Goal: Task Accomplishment & Management: Use online tool/utility

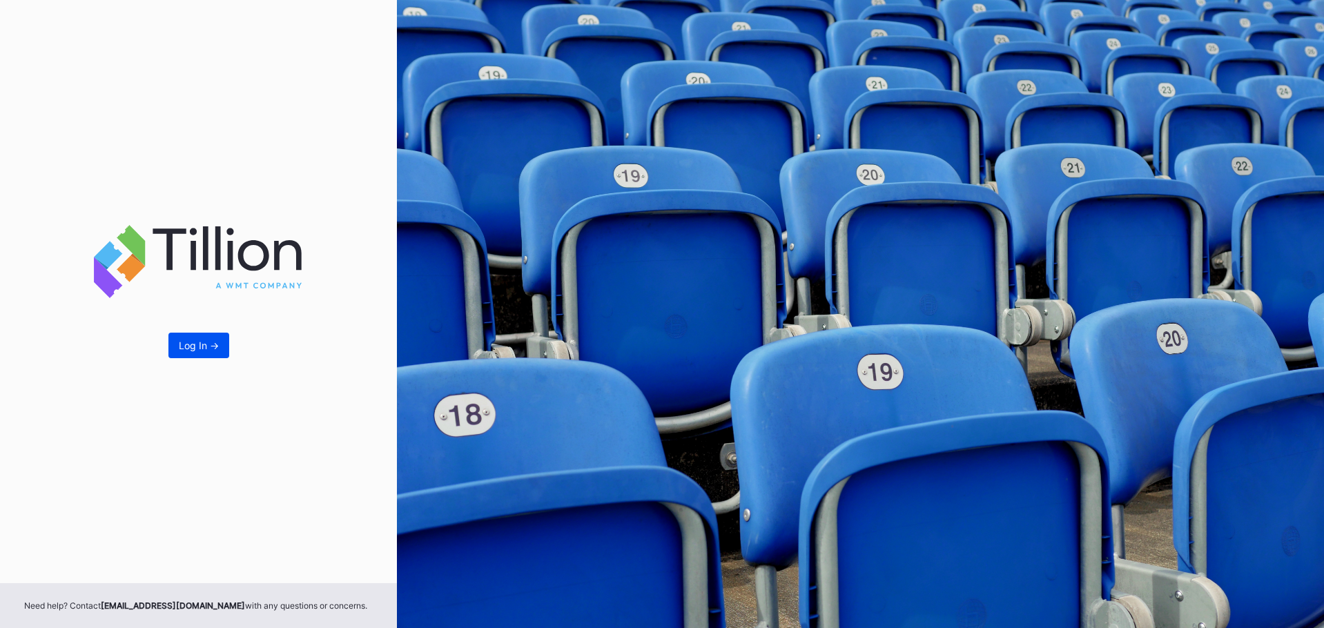
click at [184, 336] on button "Log In ->" at bounding box center [198, 346] width 61 height 26
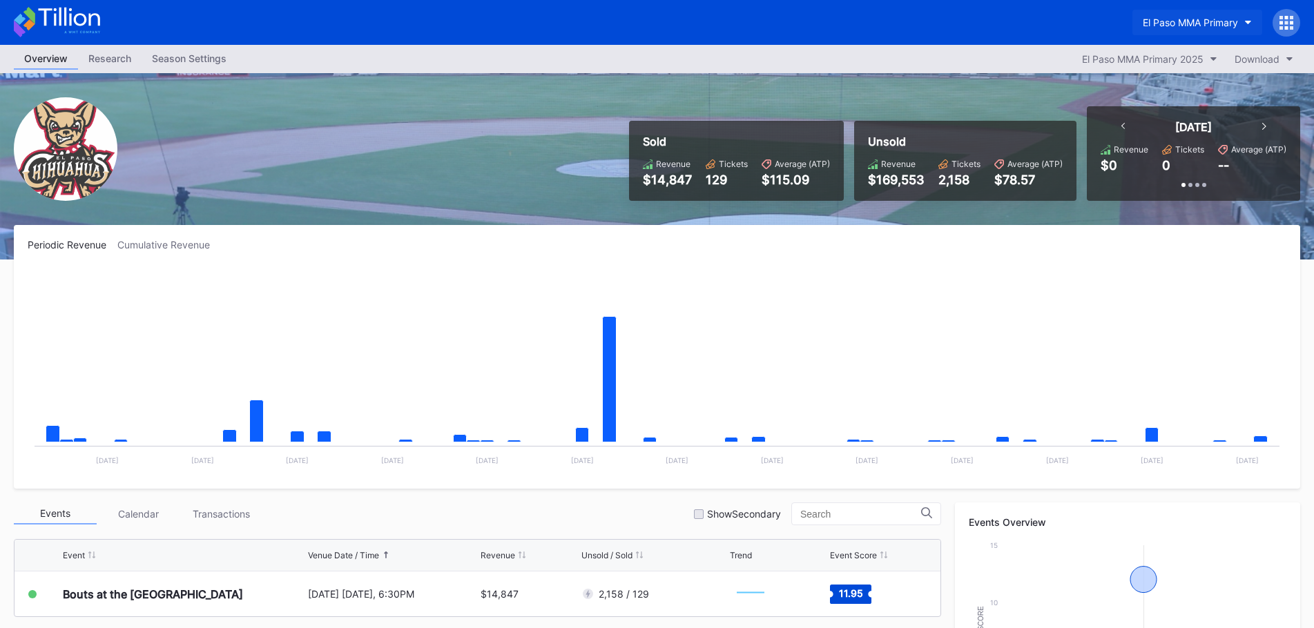
click at [1173, 15] on button "El Paso MMA Primary" at bounding box center [1197, 23] width 130 height 26
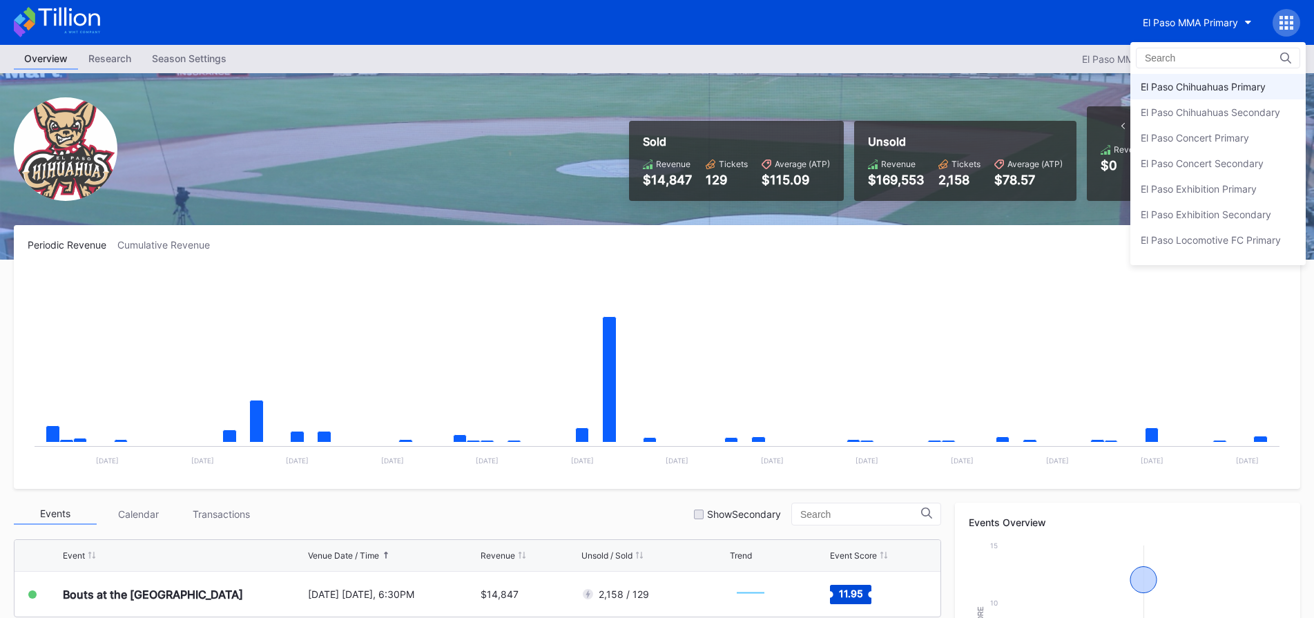
click at [1173, 93] on div "El Paso Chihuahuas Primary" at bounding box center [1217, 87] width 175 height 26
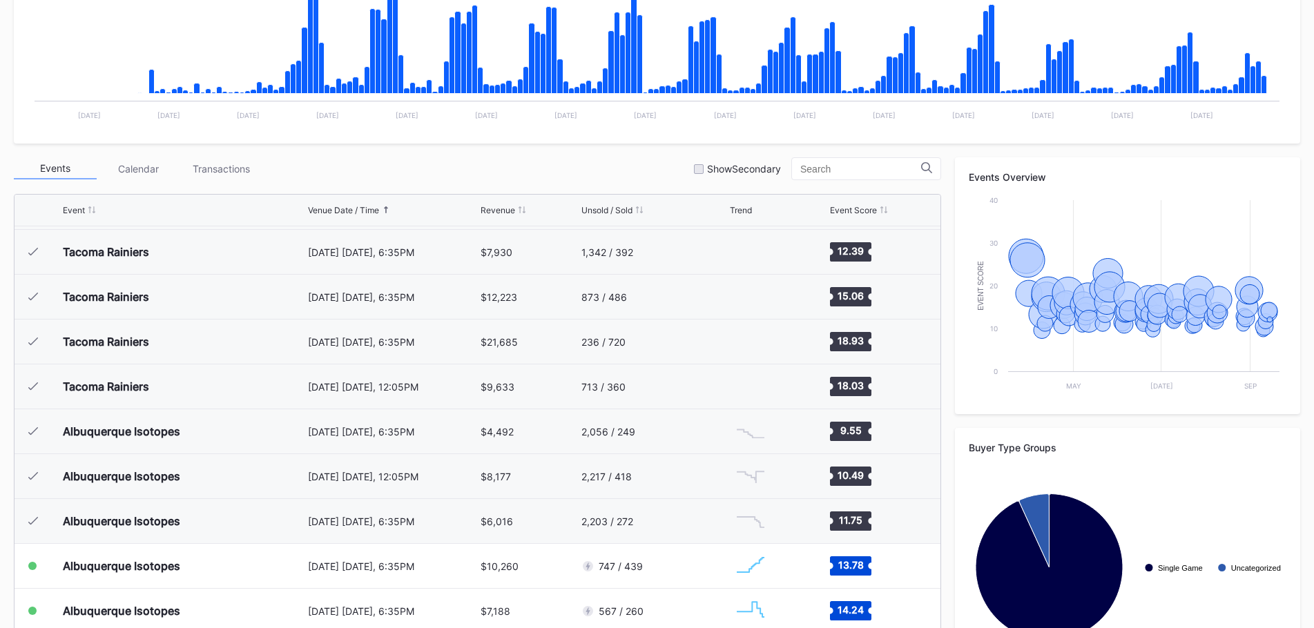
scroll to position [416, 0]
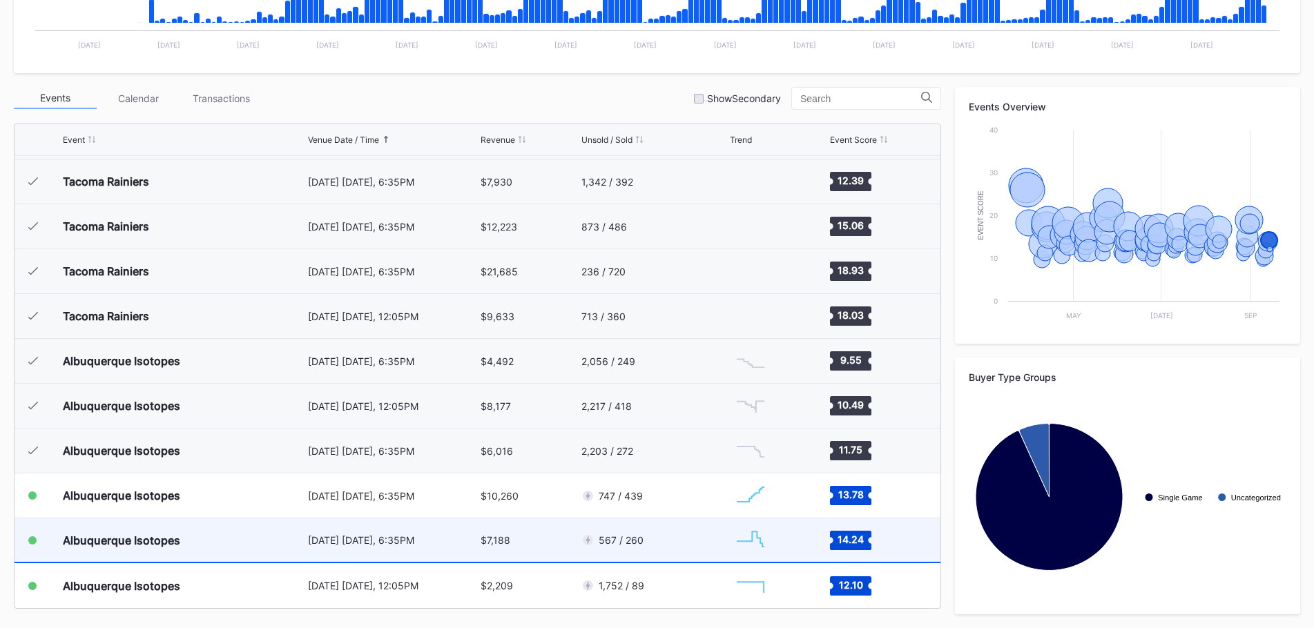
click at [690, 549] on div "567 / 260" at bounding box center [653, 539] width 145 height 43
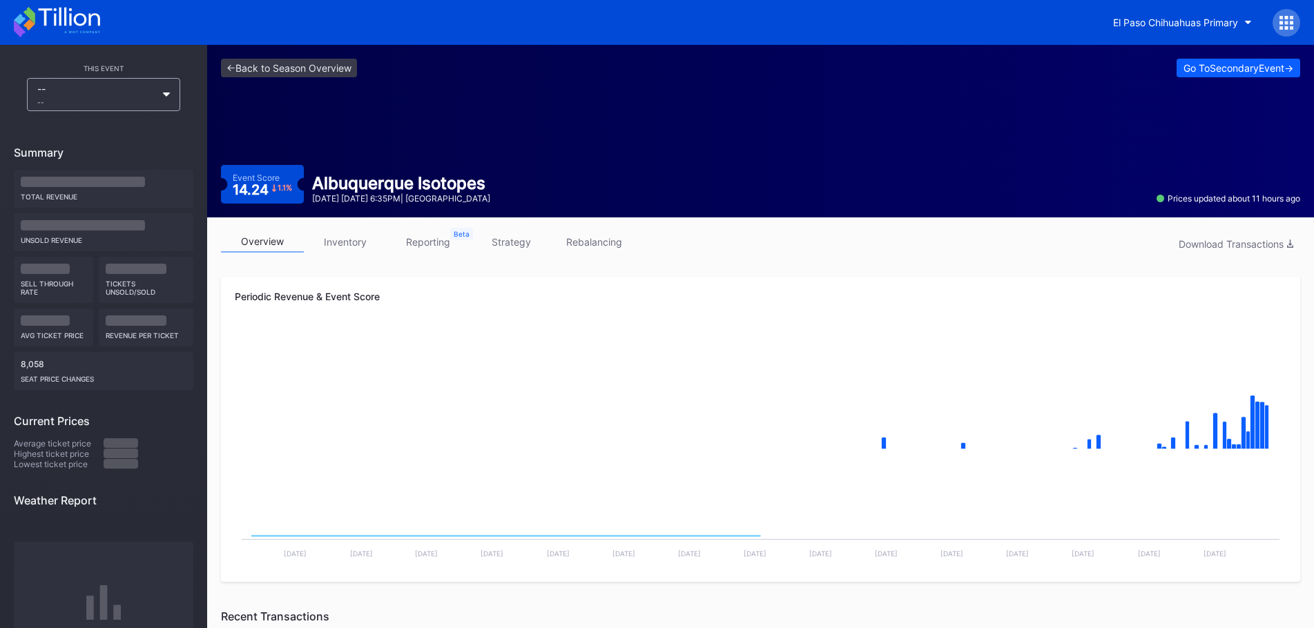
click at [525, 255] on div "overview inventory reporting strategy rebalancing Download Transactions" at bounding box center [760, 245] width 1079 height 28
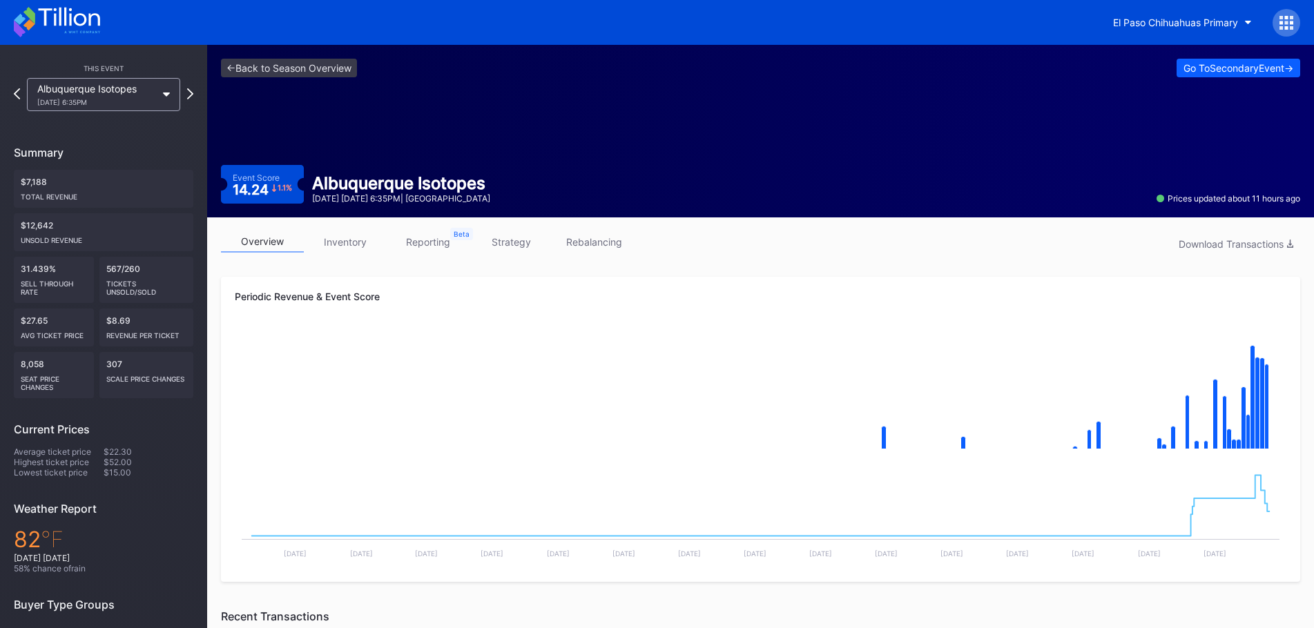
click at [525, 247] on link "strategy" at bounding box center [510, 241] width 83 height 21
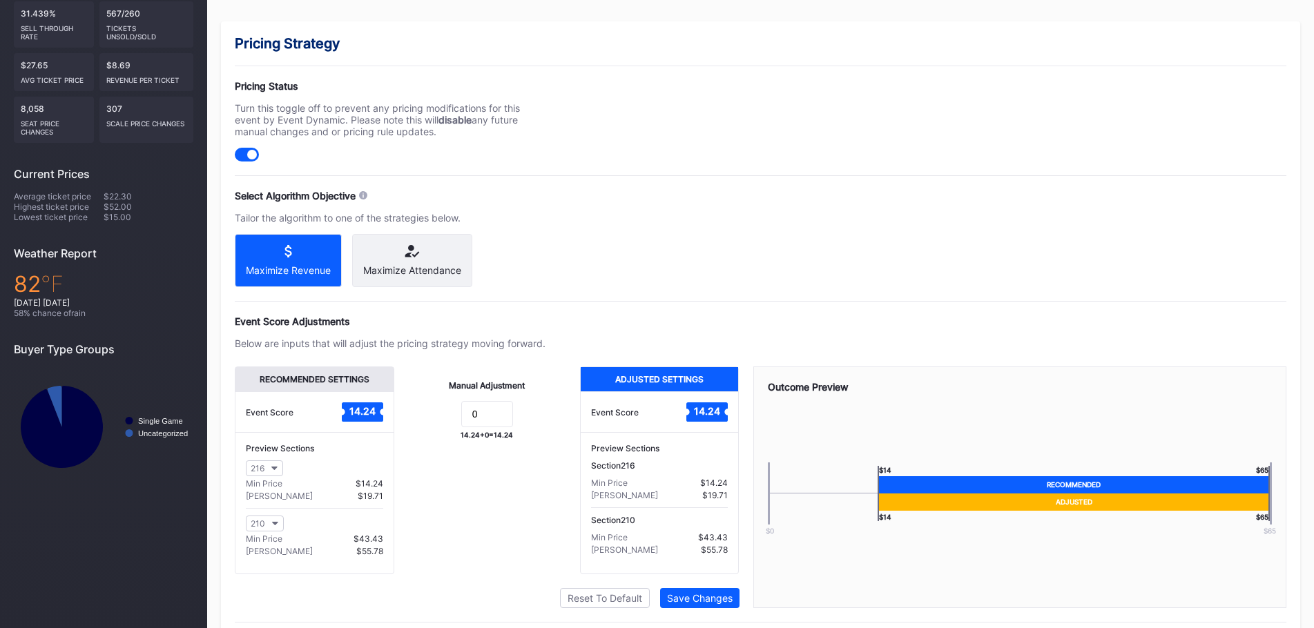
scroll to position [303, 0]
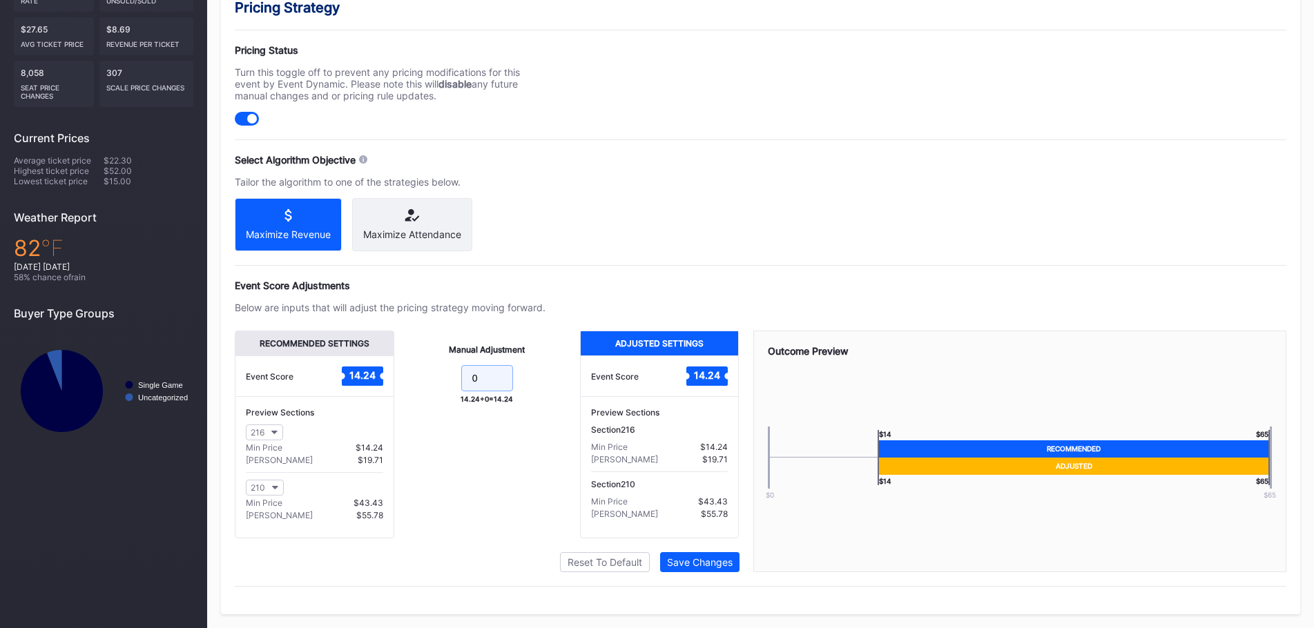
click at [487, 368] on input "0" at bounding box center [487, 378] width 52 height 26
click at [487, 369] on input "0" at bounding box center [487, 378] width 52 height 26
type input ".5"
click at [671, 553] on button "Save Changes" at bounding box center [699, 562] width 79 height 20
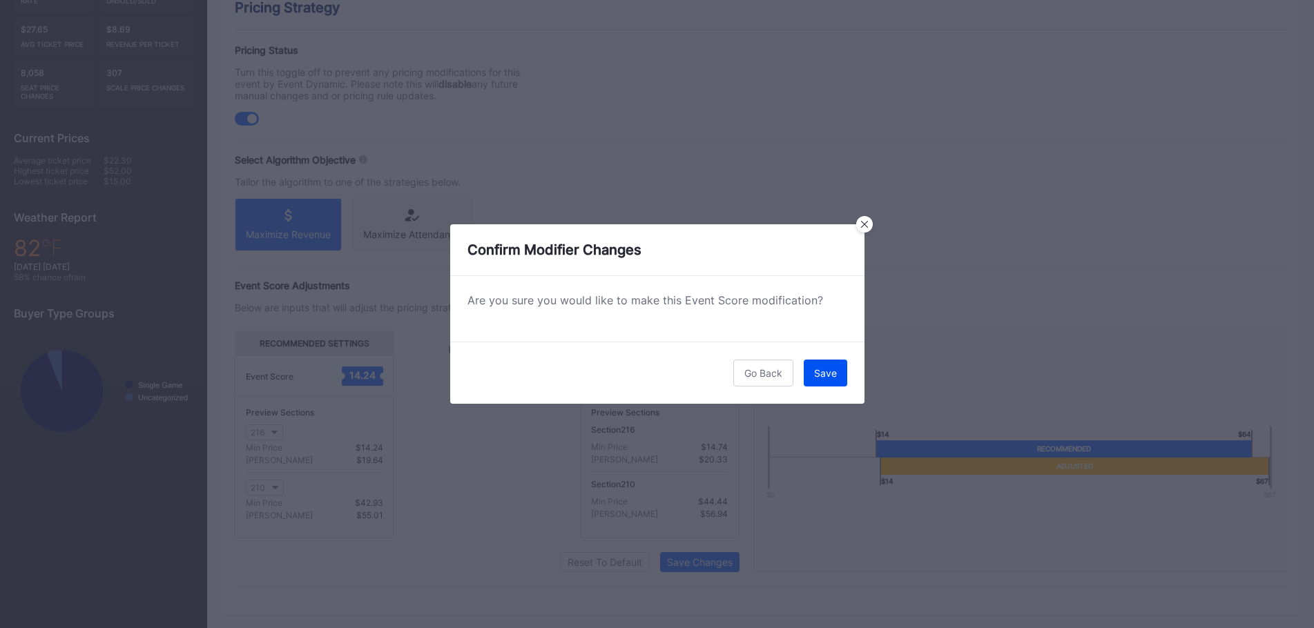
click at [832, 371] on div "Save" at bounding box center [825, 373] width 23 height 12
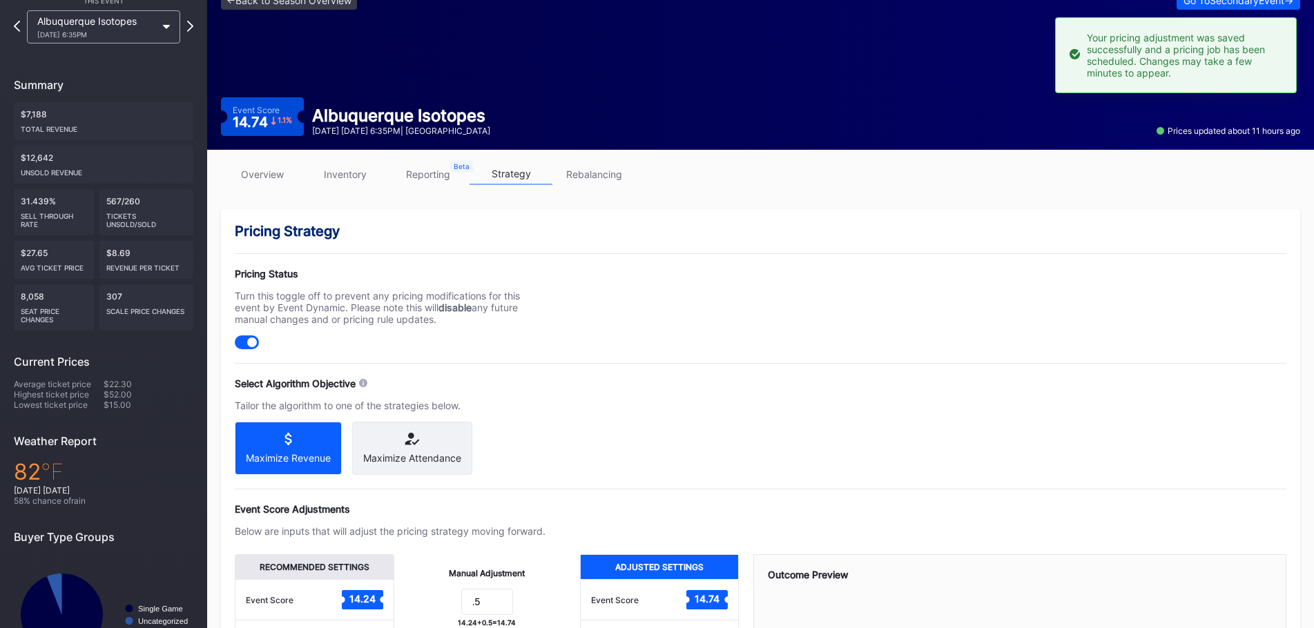
scroll to position [0, 0]
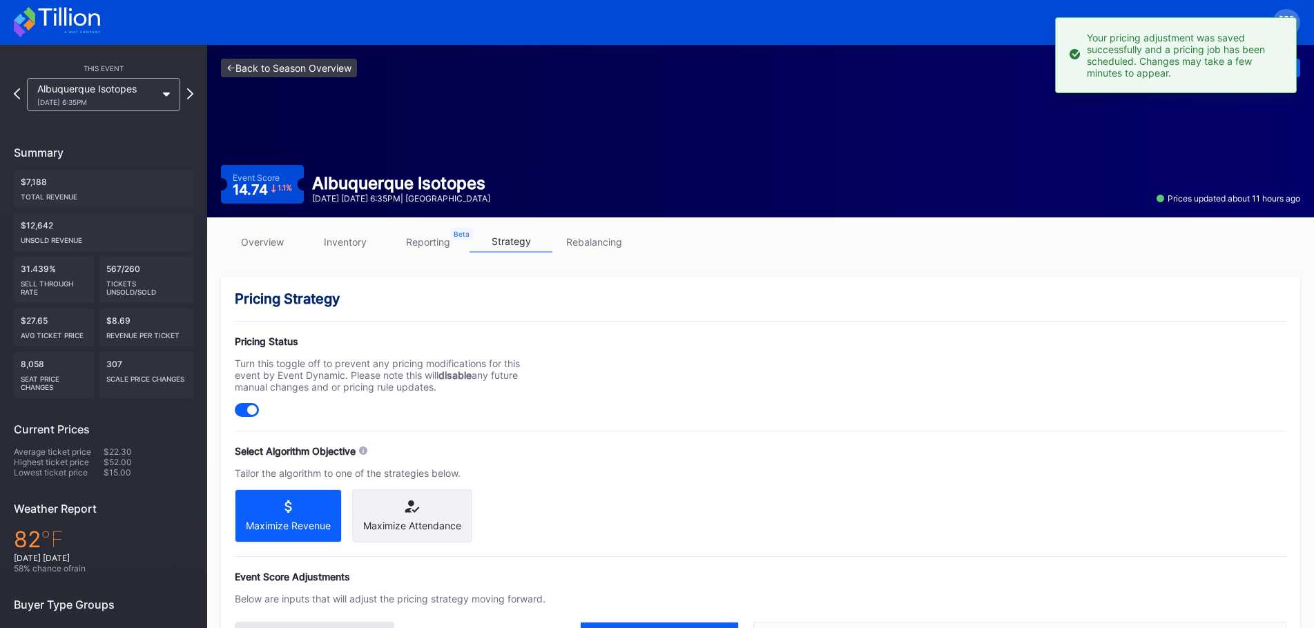
click at [296, 66] on link "<- Back to Season Overview" at bounding box center [289, 68] width 136 height 19
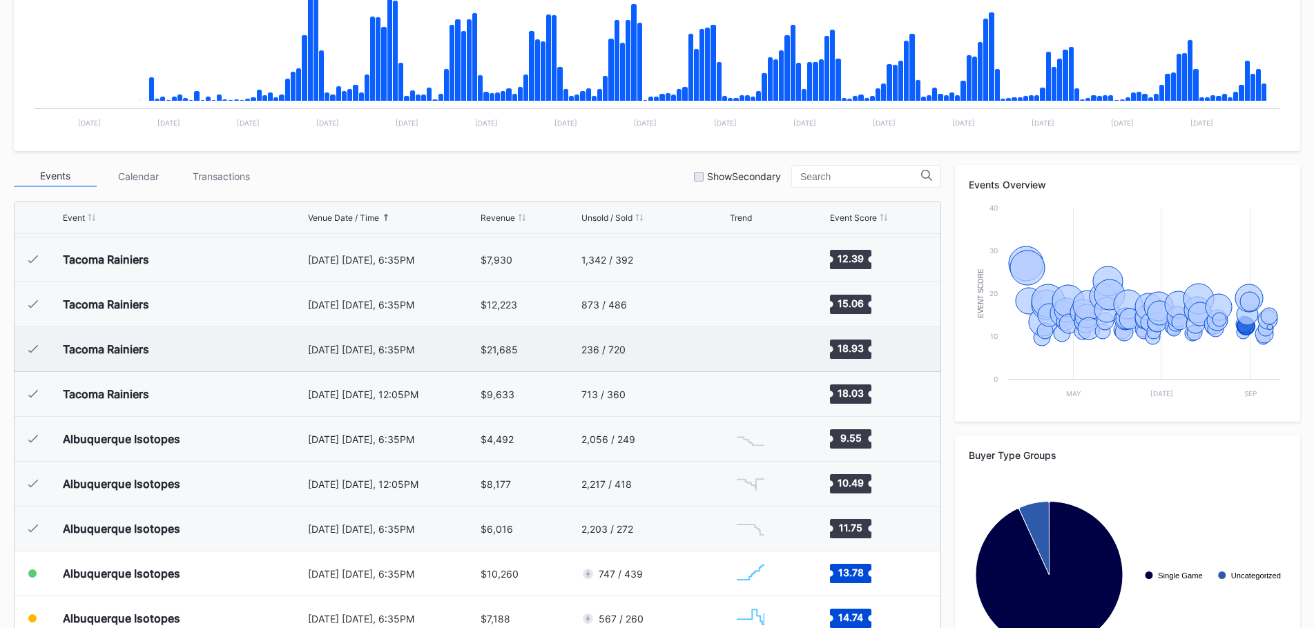
scroll to position [416, 0]
